Goal: Transaction & Acquisition: Subscribe to service/newsletter

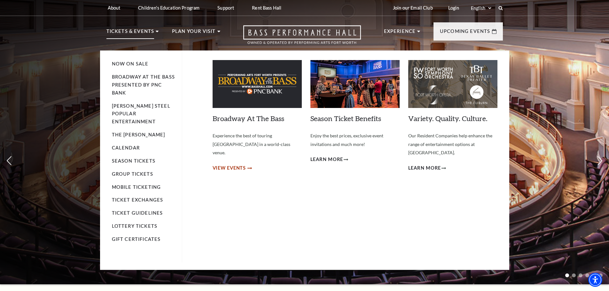
click at [239, 164] on span "View Events" at bounding box center [230, 168] width 34 height 8
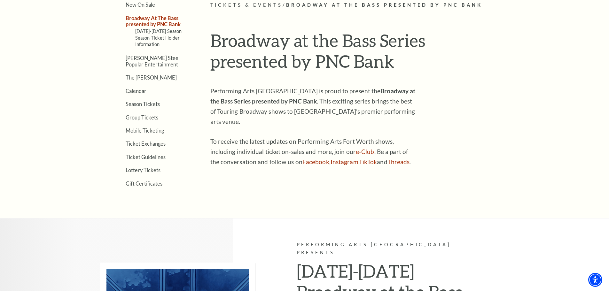
scroll to position [192, 0]
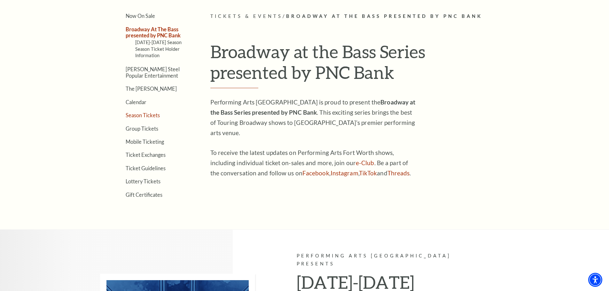
click at [141, 117] on link "Season Tickets" at bounding box center [143, 115] width 34 height 6
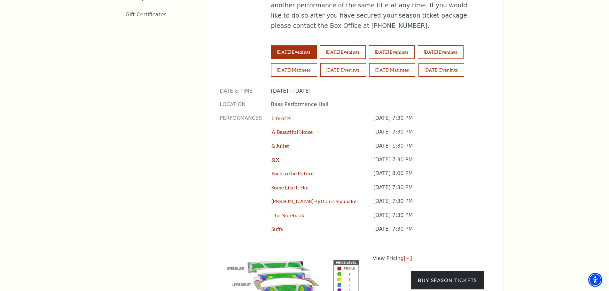
scroll to position [480, 0]
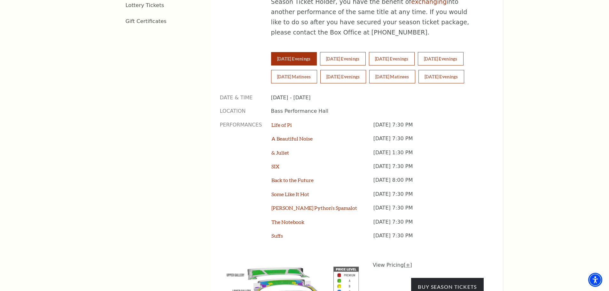
click at [405, 262] on link "[+]" at bounding box center [408, 265] width 8 height 6
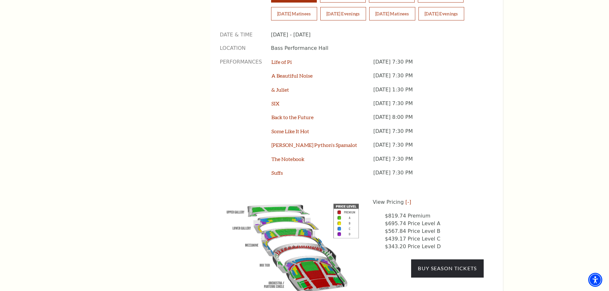
scroll to position [544, 0]
